Goal: Task Accomplishment & Management: Use online tool/utility

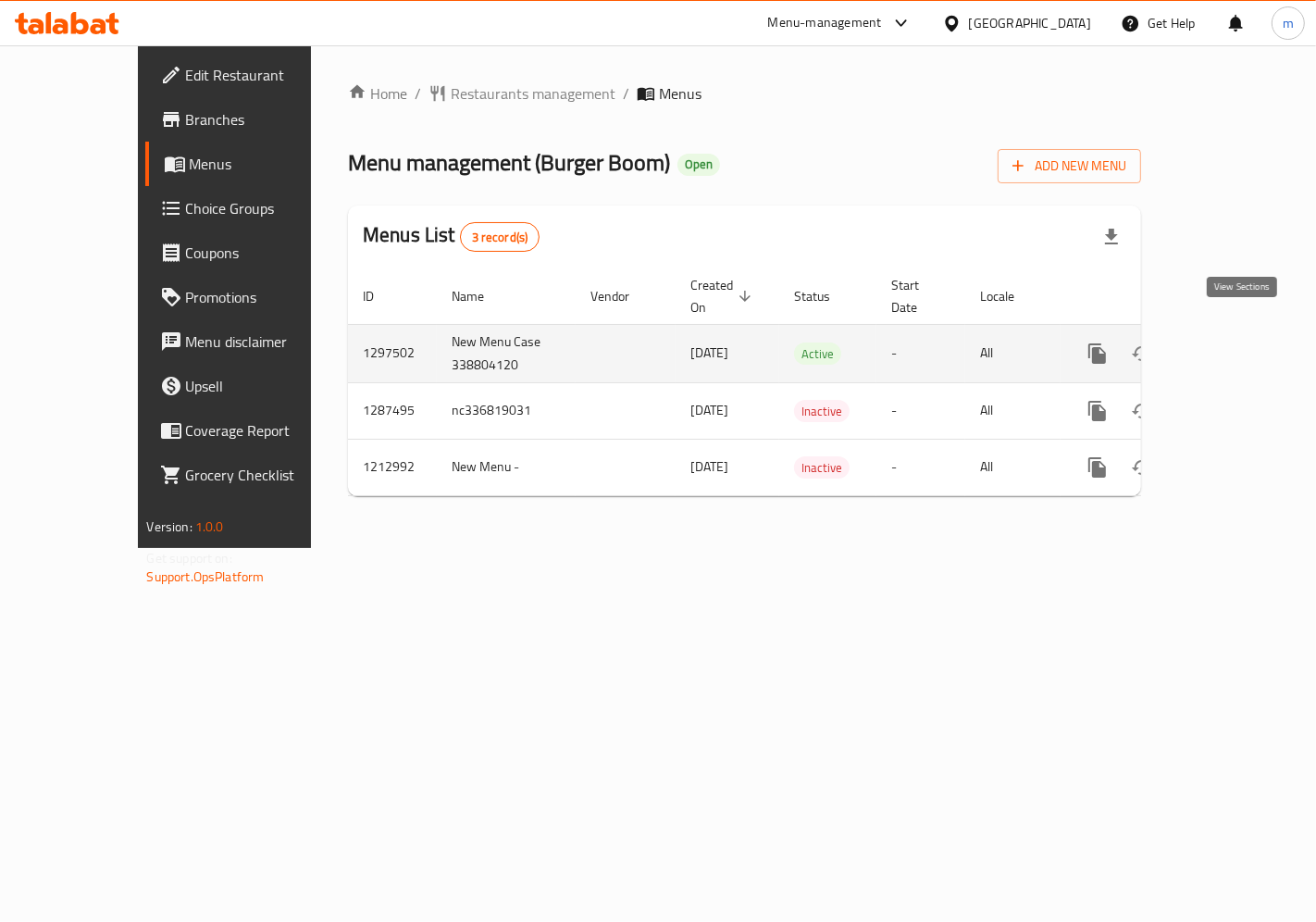
click at [1242, 342] on icon "enhanced table" at bounding box center [1231, 353] width 22 height 22
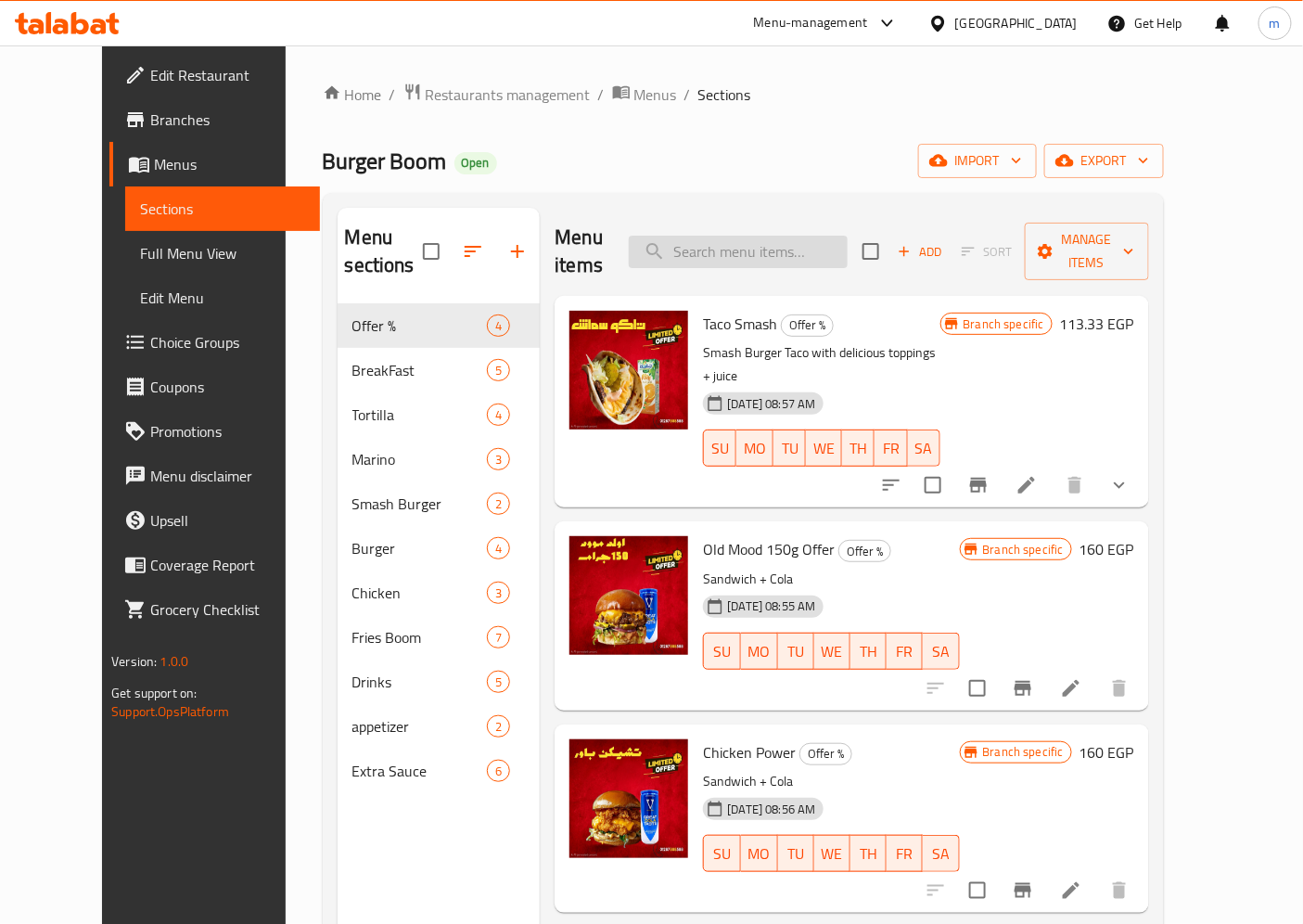
click at [777, 246] on input "search" at bounding box center [738, 252] width 219 height 33
paste input "Chicken Power"
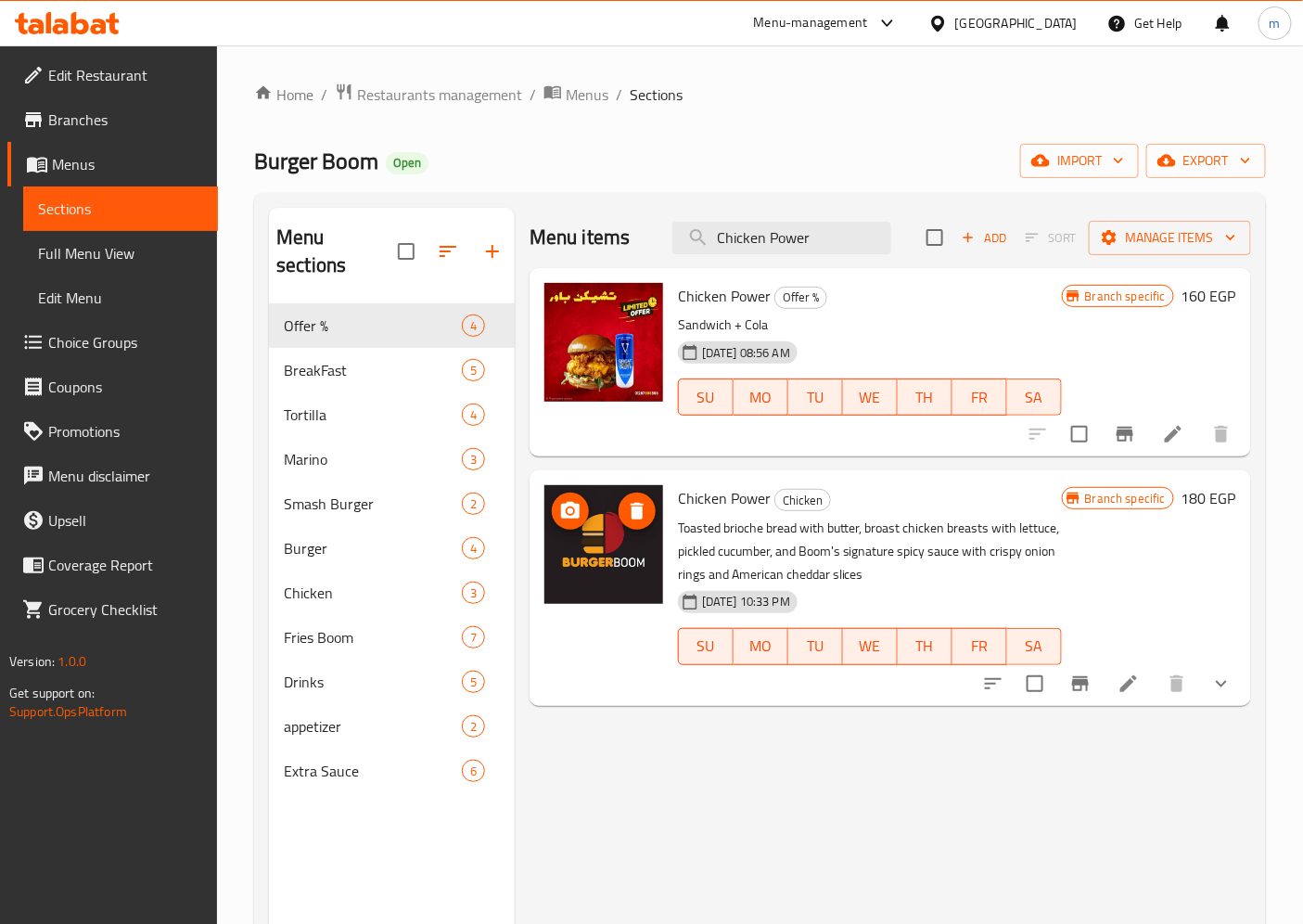
type input "Chicken Power"
click at [635, 539] on img at bounding box center [604, 544] width 119 height 119
click at [1128, 682] on icon at bounding box center [1128, 683] width 17 height 17
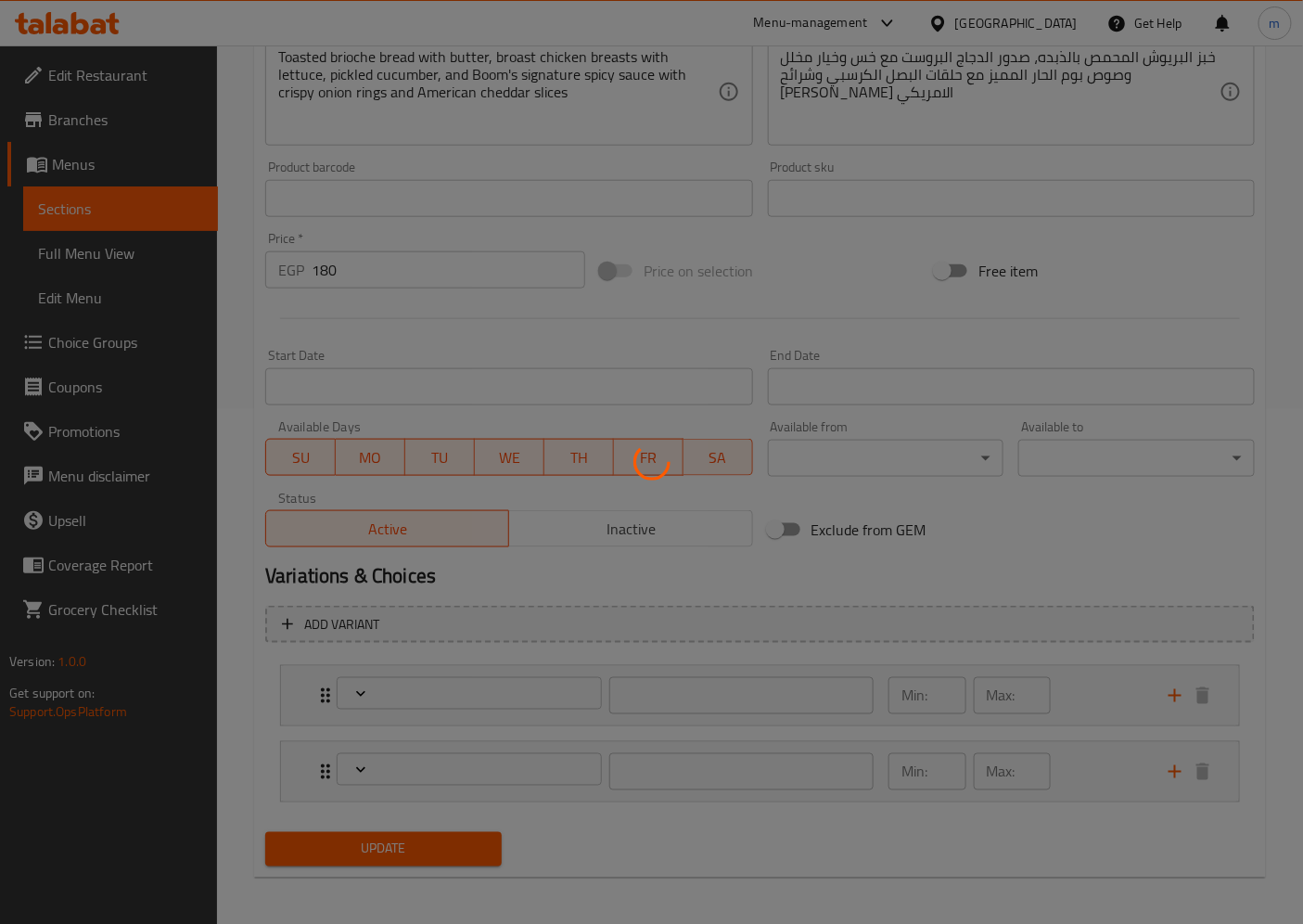
scroll to position [518, 0]
type input "صوصات اضافية"
type input "0"
type input "6"
type input "اجعلها كومبو:"
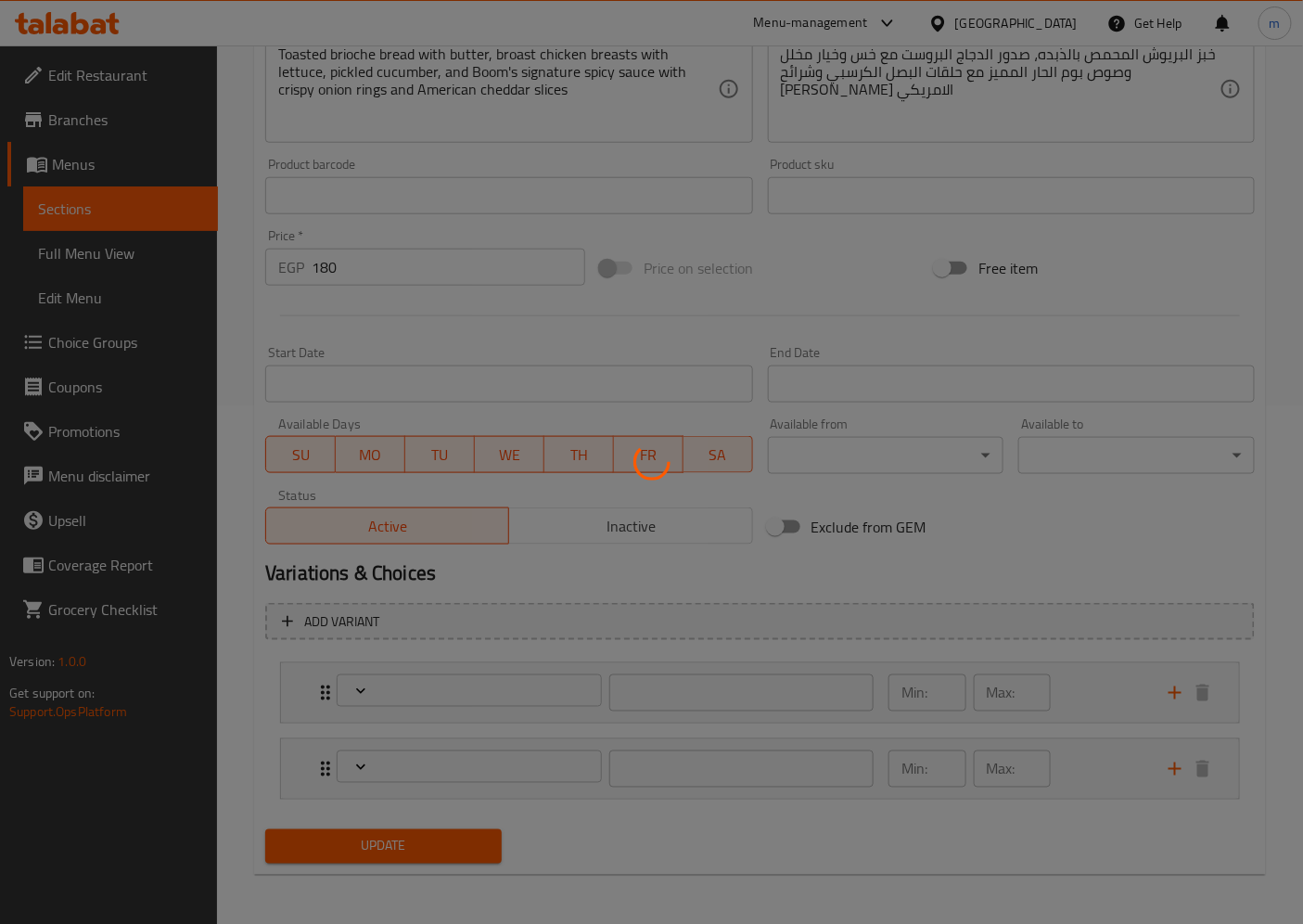
type input "0"
type input "1"
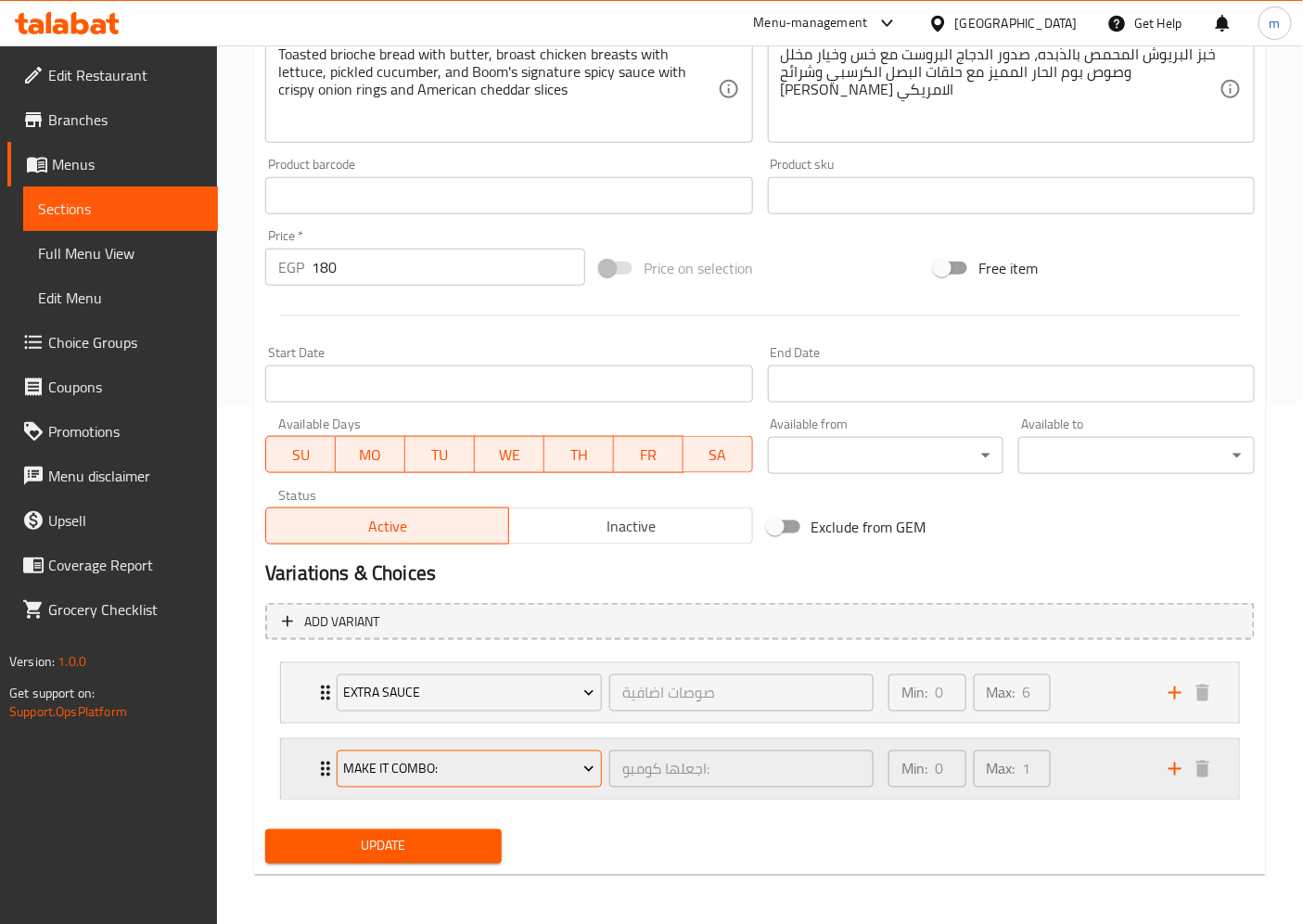
click at [568, 772] on span "Make It Combo:" at bounding box center [470, 768] width 252 height 23
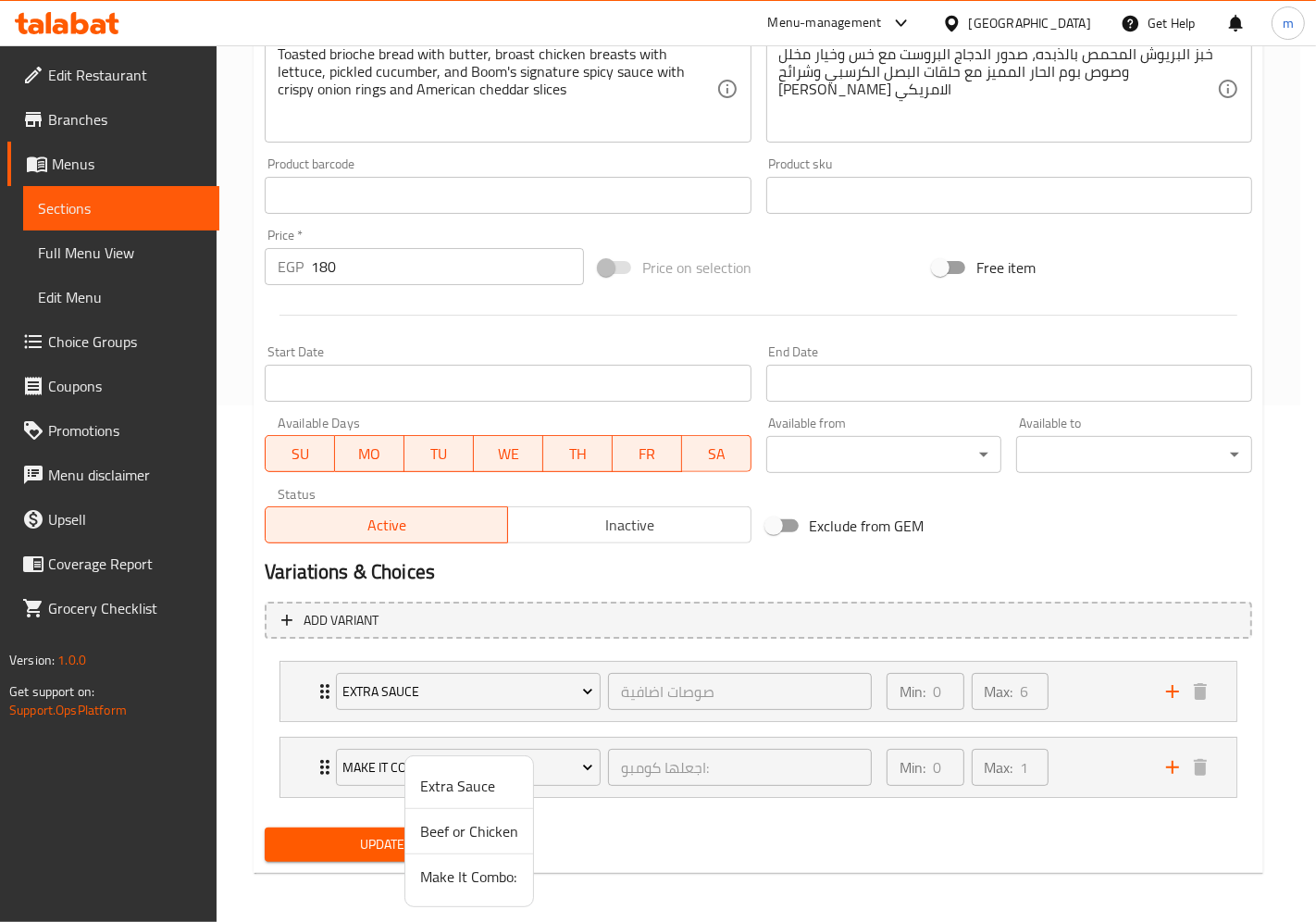
click at [743, 275] on div at bounding box center [658, 461] width 1316 height 922
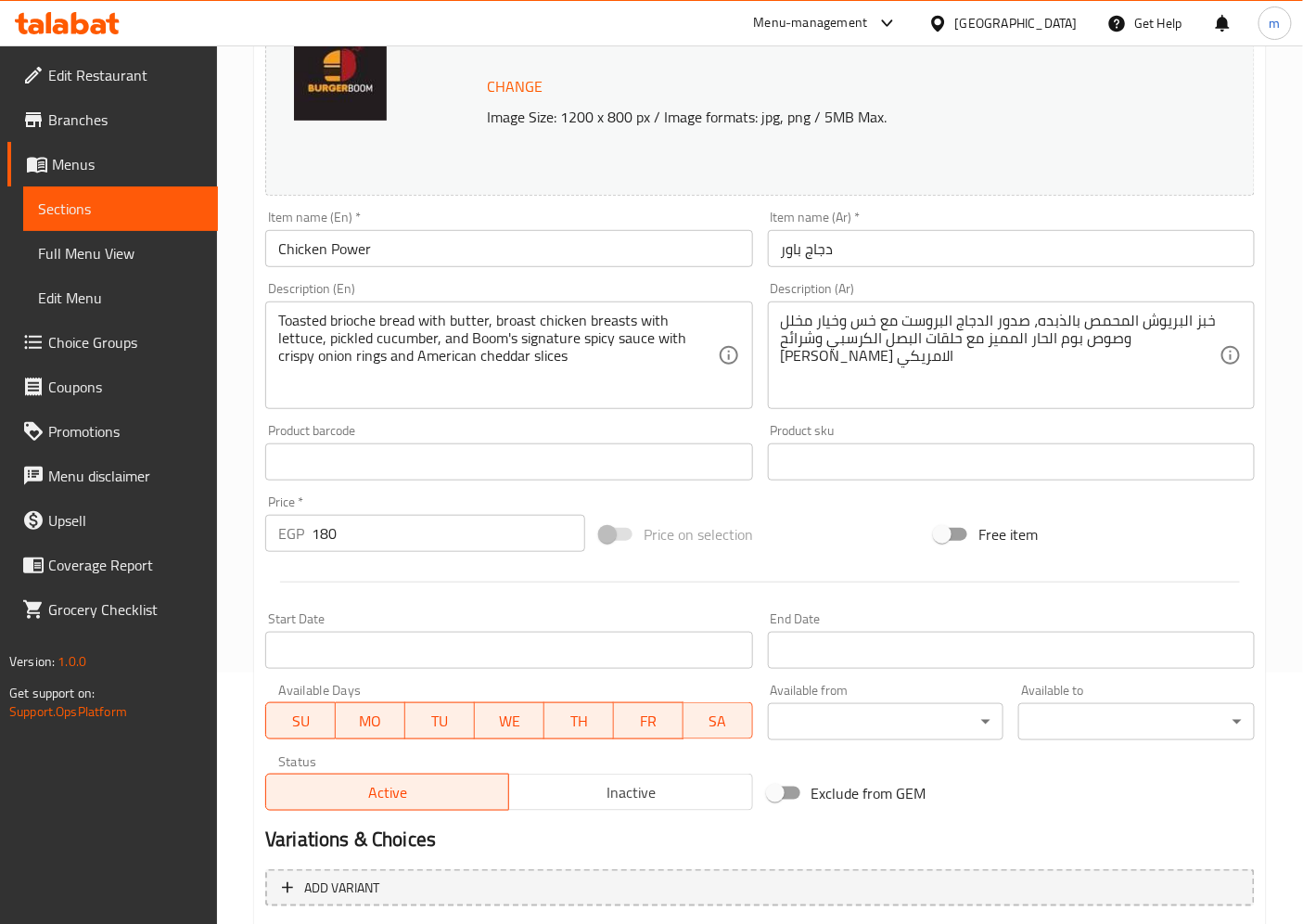
scroll to position [0, 0]
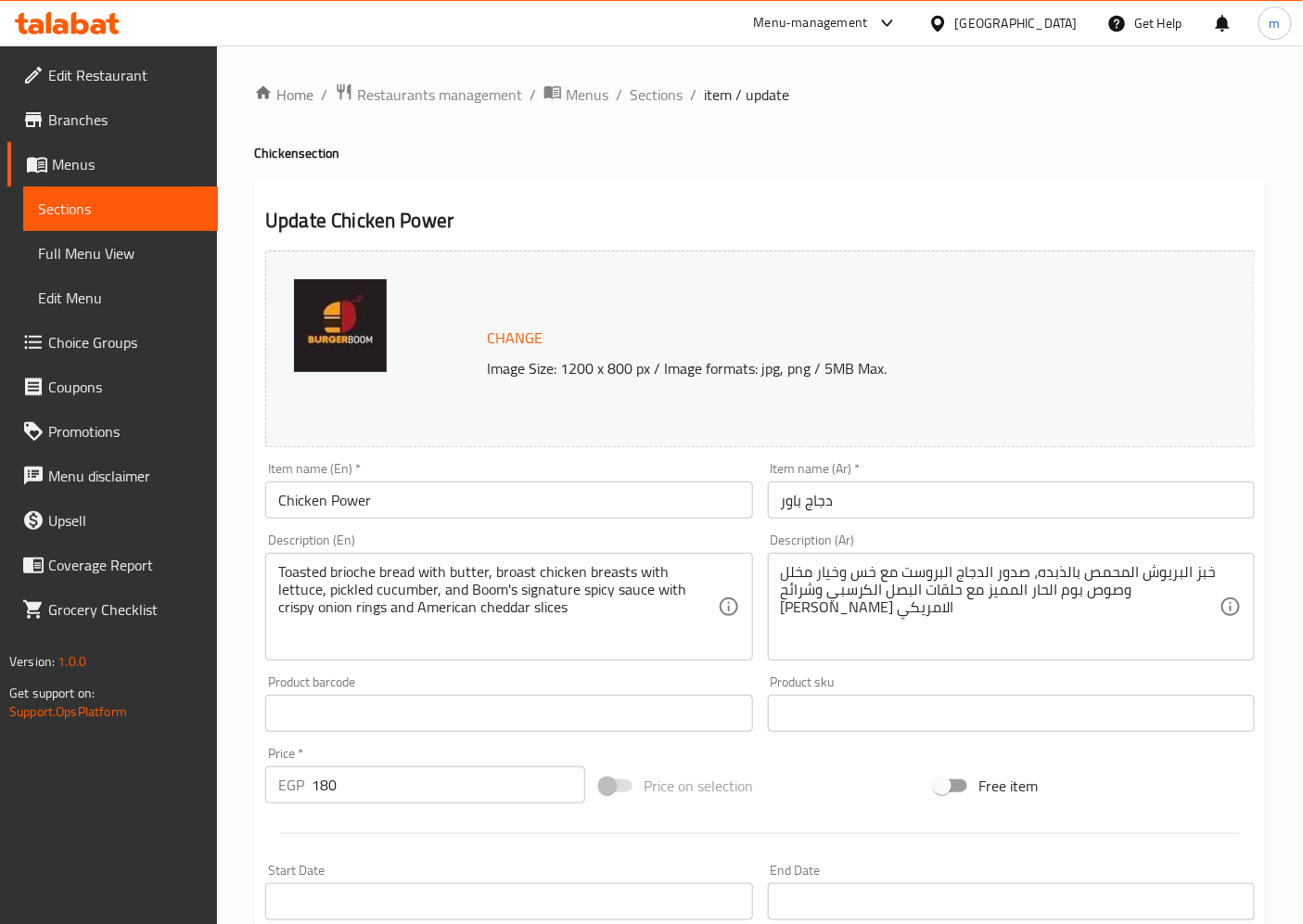
click at [122, 118] on span "Branches" at bounding box center [126, 119] width 155 height 22
